Goal: Task Accomplishment & Management: Use online tool/utility

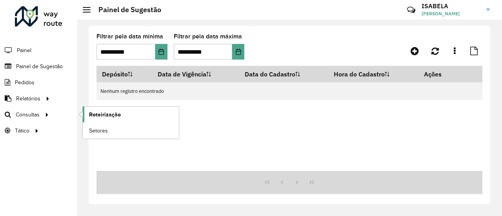
click at [109, 115] on span "Roteirização" at bounding box center [105, 115] width 32 height 8
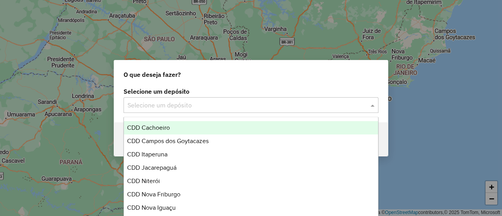
click at [195, 108] on input "text" at bounding box center [244, 105] width 232 height 9
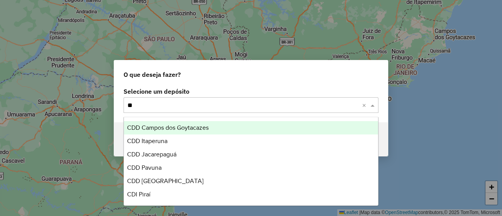
type input "***"
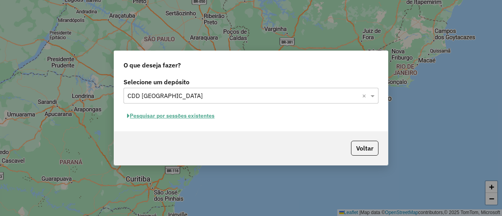
click at [207, 115] on button "Pesquisar por sessões existentes" at bounding box center [171, 116] width 95 height 12
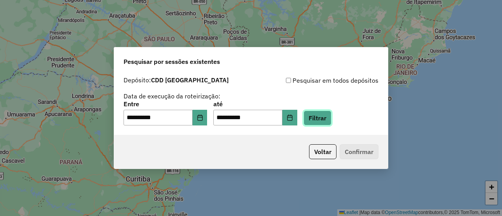
click at [325, 121] on button "Filtrar" at bounding box center [318, 118] width 28 height 15
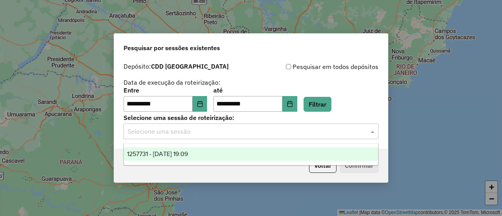
click at [297, 135] on input "text" at bounding box center [244, 131] width 232 height 9
click at [282, 156] on div "1257731 - 02/09/2025 19:09" at bounding box center [251, 154] width 254 height 13
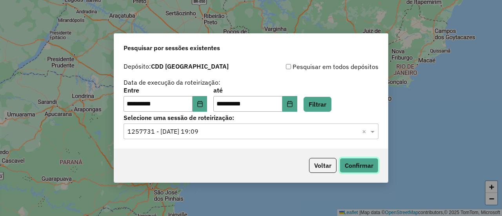
click at [356, 169] on button "Confirmar" at bounding box center [359, 165] width 39 height 15
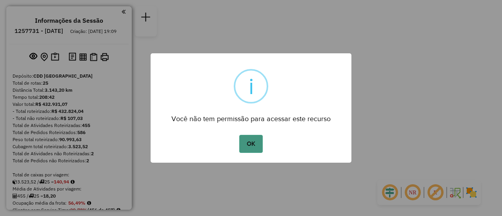
click at [252, 150] on button "OK" at bounding box center [250, 144] width 23 height 18
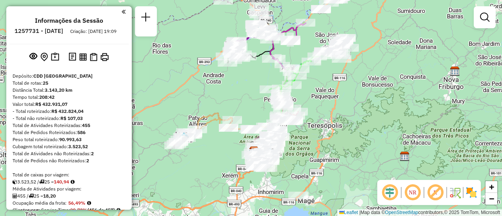
drag, startPoint x: 225, startPoint y: 39, endPoint x: 228, endPoint y: 82, distance: 43.3
click at [228, 82] on div "Janela de atendimento Grade de atendimento Capacidade Transportadoras Veículos …" at bounding box center [251, 108] width 502 height 216
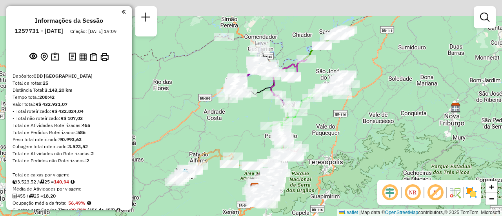
drag, startPoint x: 228, startPoint y: 82, endPoint x: 229, endPoint y: 120, distance: 37.3
click at [229, 120] on div "Janela de atendimento Grade de atendimento Capacidade Transportadoras Veículos …" at bounding box center [251, 108] width 502 height 216
